Goal: Information Seeking & Learning: Learn about a topic

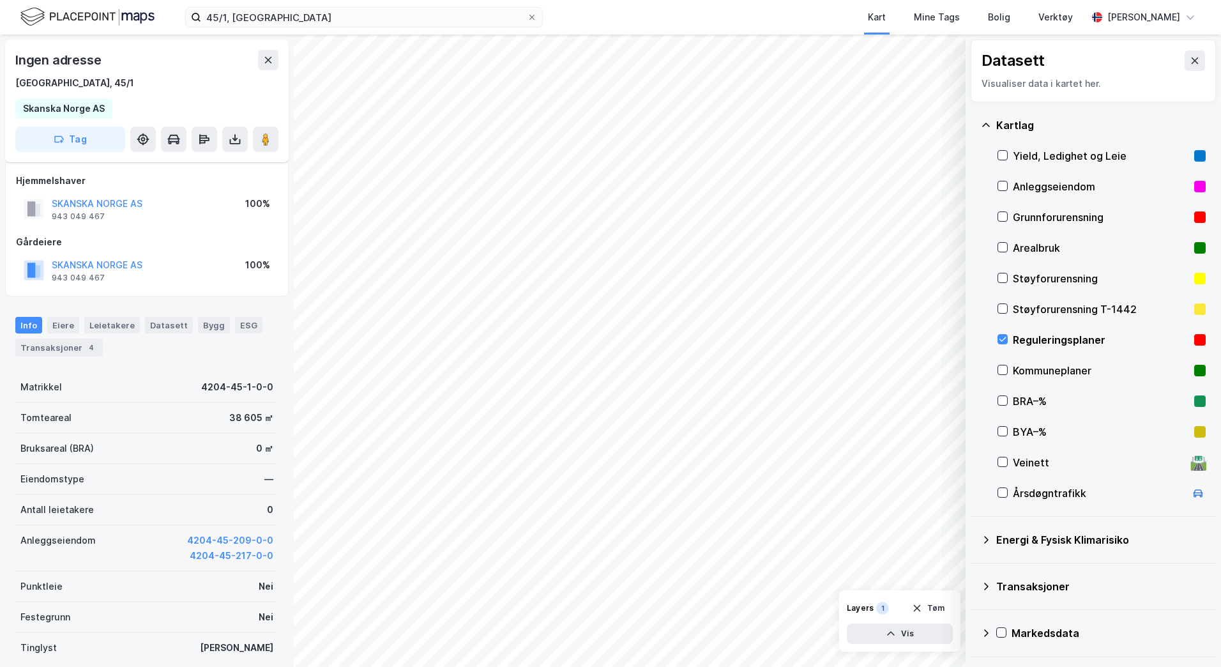
scroll to position [94, 0]
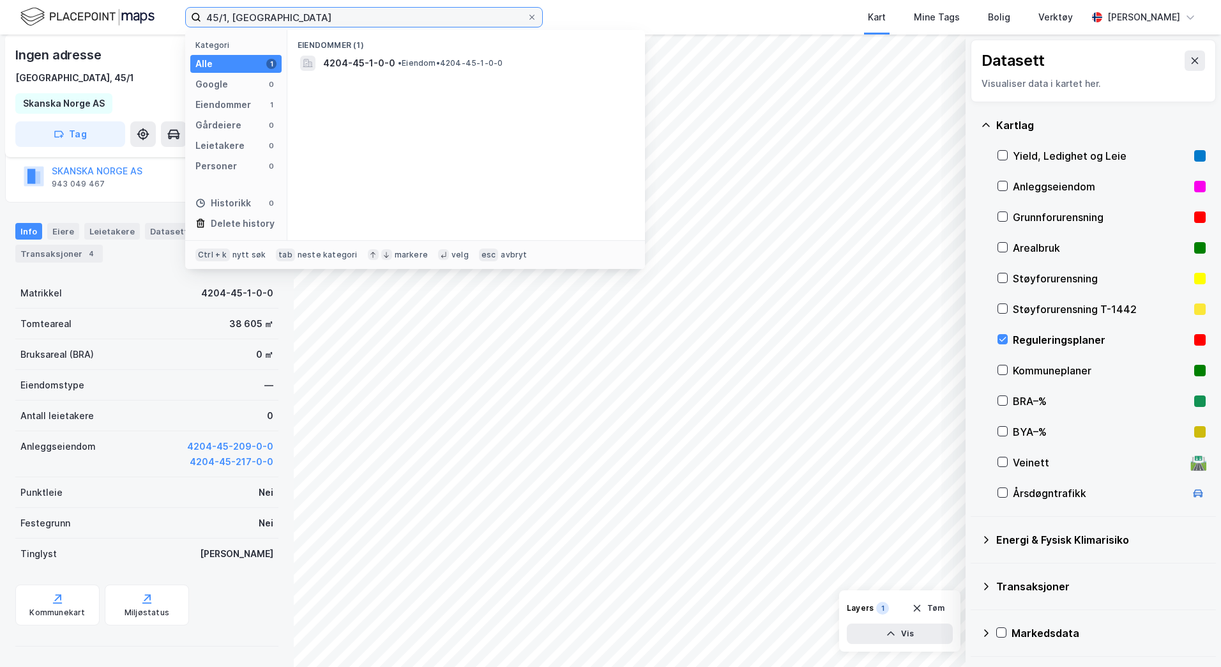
drag, startPoint x: 306, startPoint y: 17, endPoint x: 186, endPoint y: 11, distance: 119.5
click at [186, 11] on label "45/1, [GEOGRAPHIC_DATA]" at bounding box center [364, 17] width 358 height 20
type input "8/3, vestby"
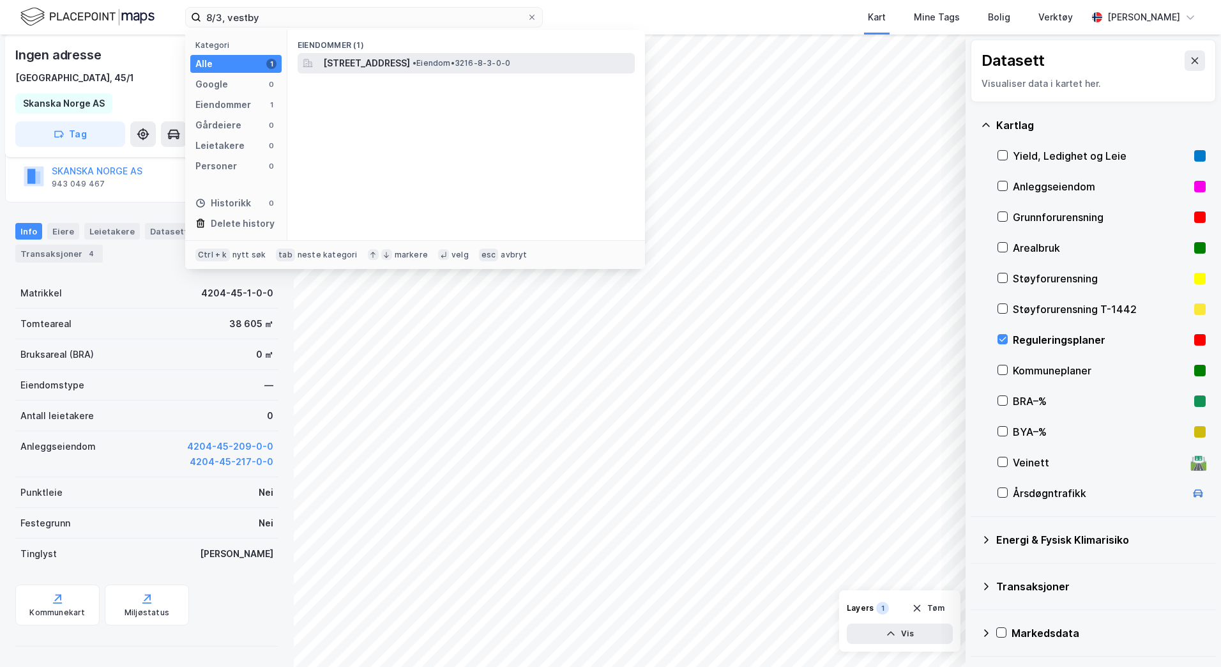
click at [379, 57] on span "[STREET_ADDRESS]" at bounding box center [366, 63] width 87 height 15
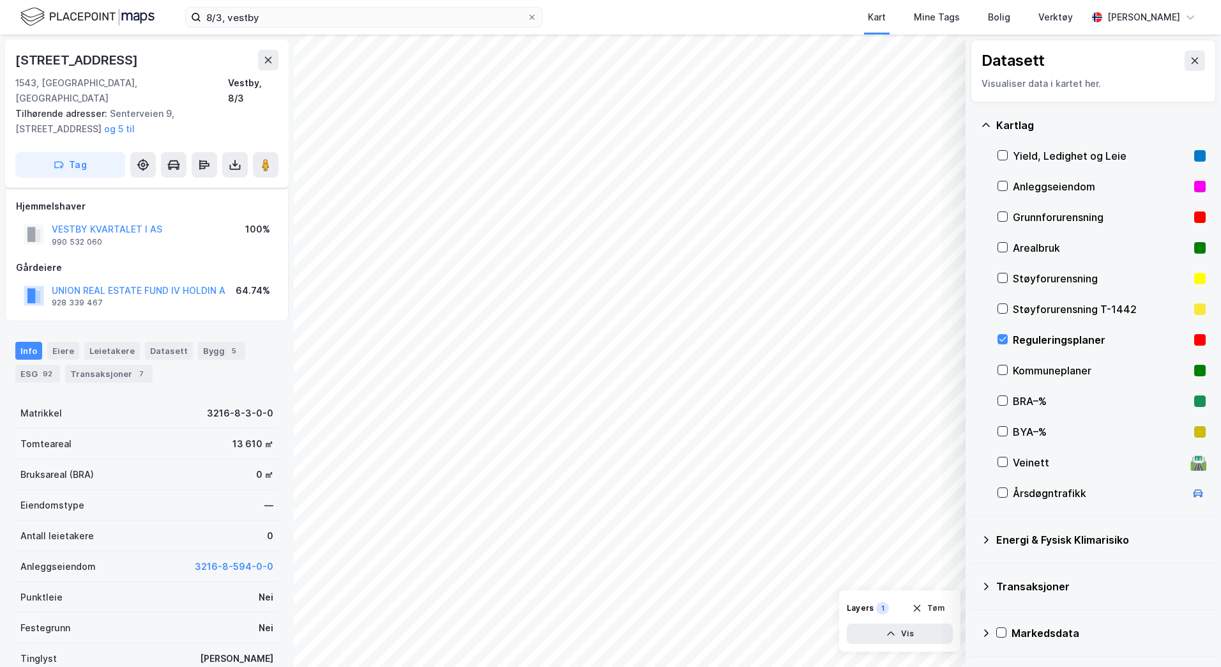
scroll to position [94, 0]
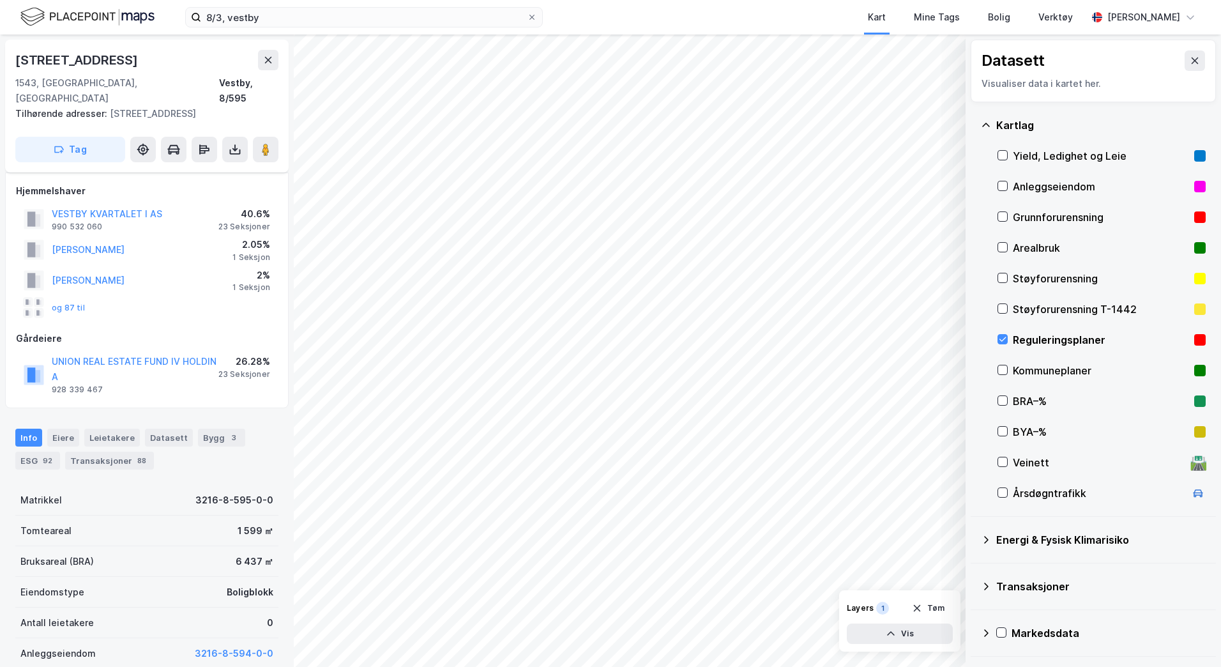
scroll to position [94, 0]
